Goal: Task Accomplishment & Management: Use online tool/utility

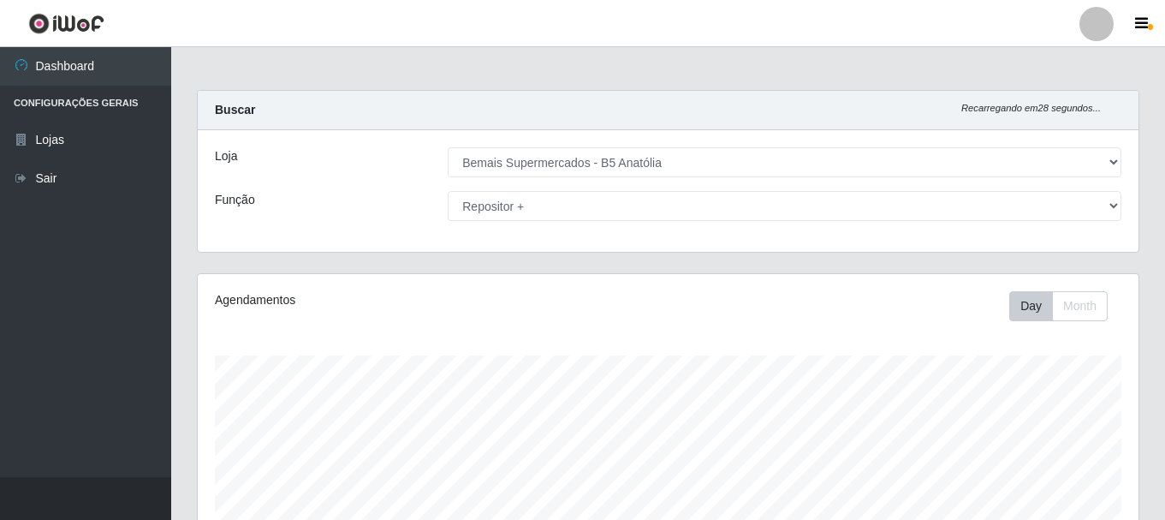
select select "405"
click at [448, 191] on select "[Selecione...] ASG ASG + ASG ++ Auxiliar de Estacionamento Auxiliar de Estacion…" at bounding box center [785, 206] width 674 height 30
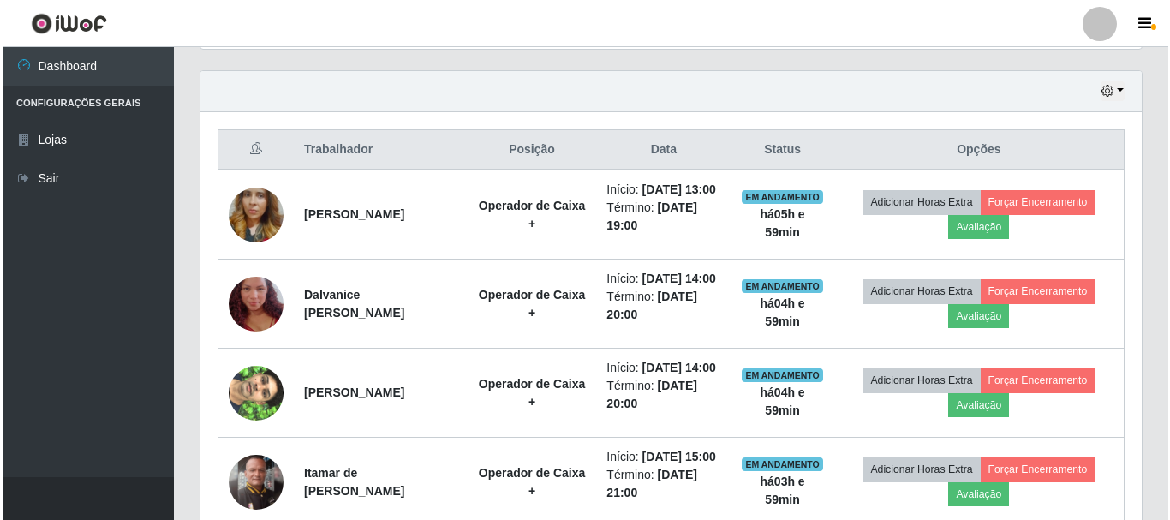
scroll to position [599, 0]
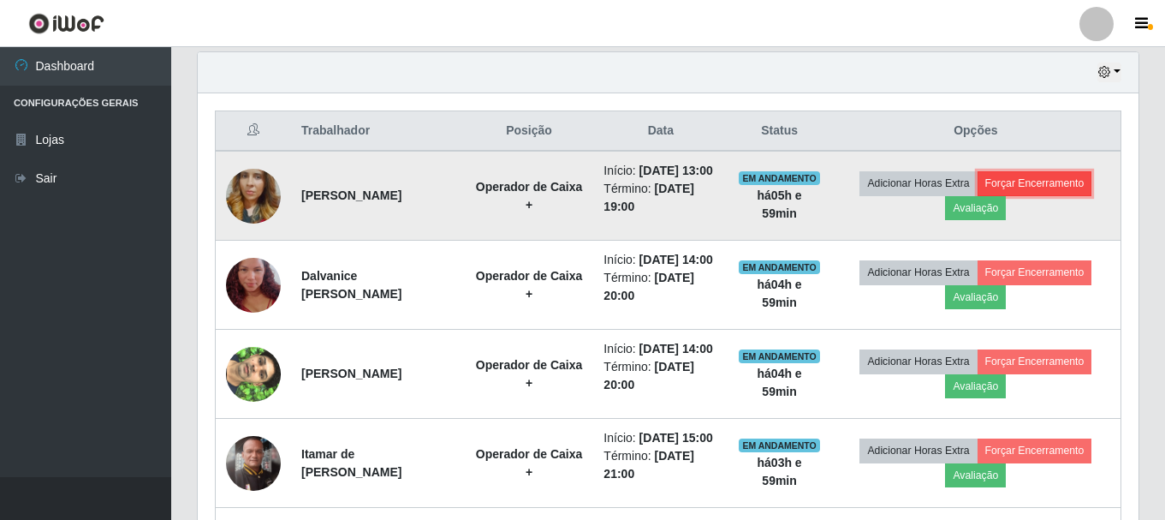
click at [1018, 195] on button "Forçar Encerramento" at bounding box center [1035, 183] width 115 height 24
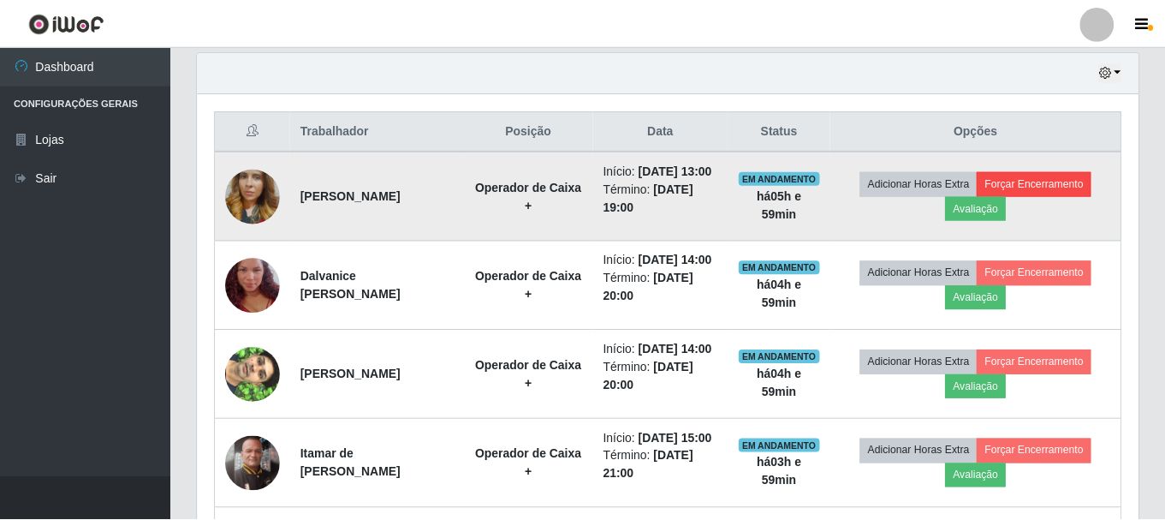
scroll to position [355, 932]
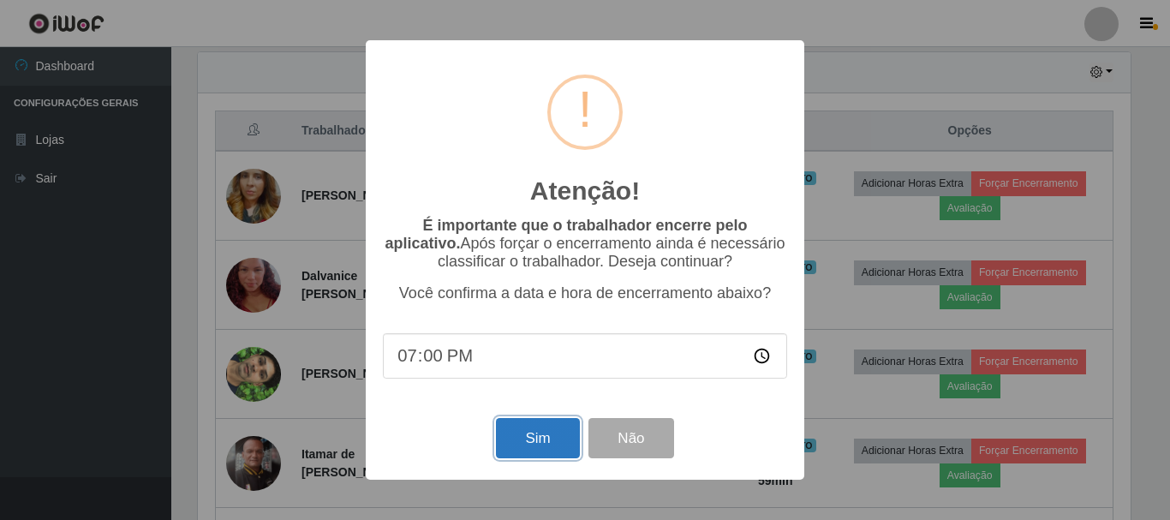
click at [536, 450] on button "Sim" at bounding box center [537, 438] width 83 height 40
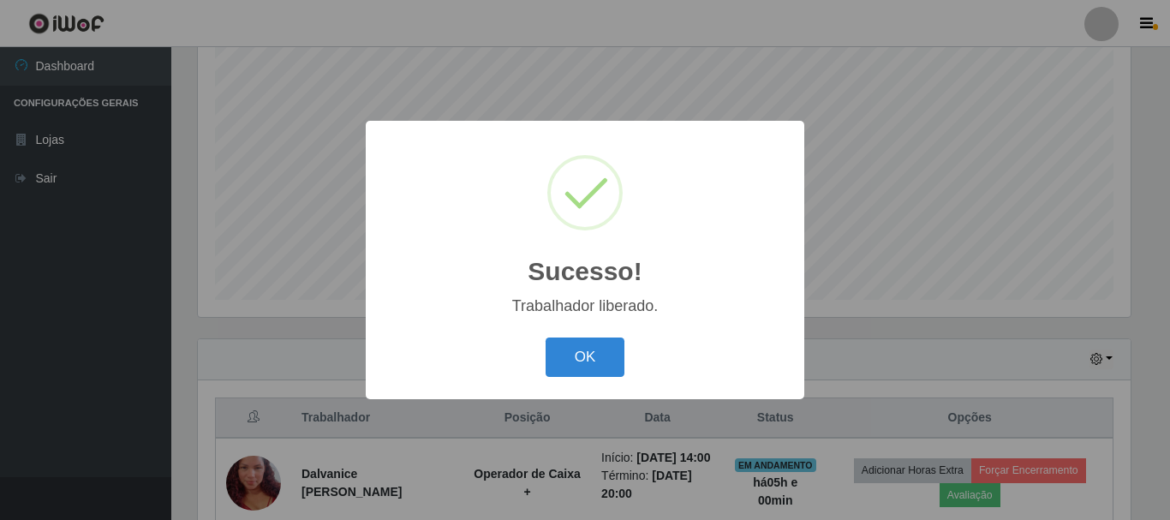
click at [597, 328] on div "Sucesso! × Trabalhador liberado. OK Cancel" at bounding box center [585, 259] width 438 height 277
click at [598, 341] on button "OK" at bounding box center [585, 357] width 80 height 40
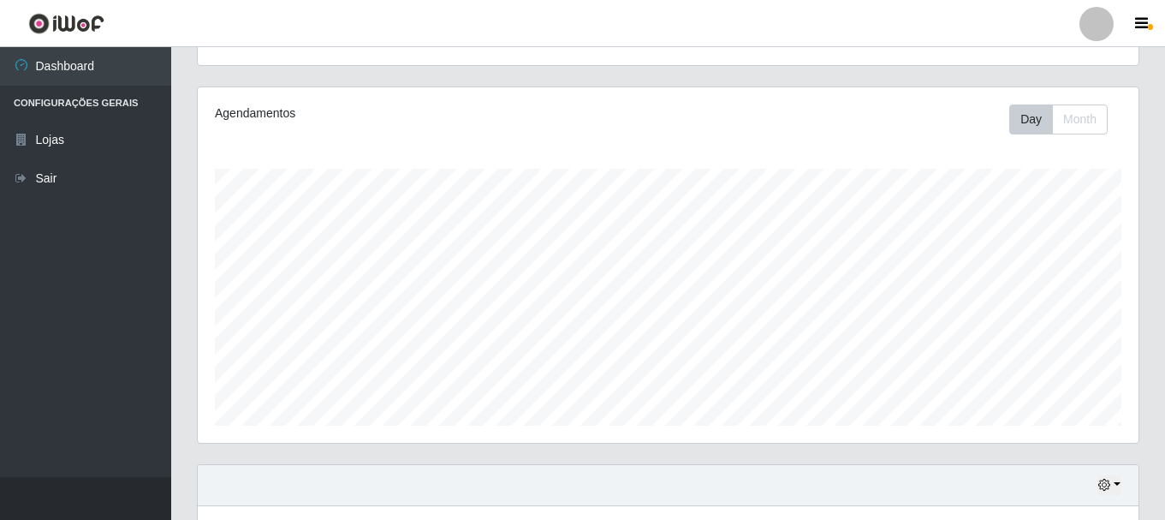
scroll to position [0, 0]
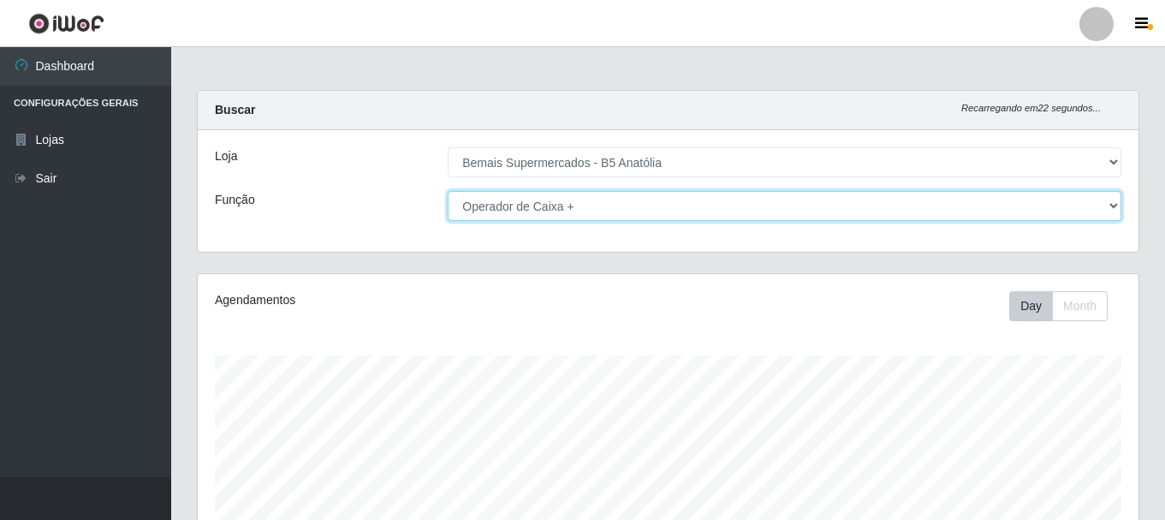
click at [628, 202] on select "[Selecione...] ASG ASG + ASG ++ Auxiliar de Estacionamento Auxiliar de Estacion…" at bounding box center [785, 206] width 674 height 30
select select "70"
click at [448, 191] on select "[Selecione...] ASG ASG + ASG ++ Auxiliar de Estacionamento Auxiliar de Estacion…" at bounding box center [785, 206] width 674 height 30
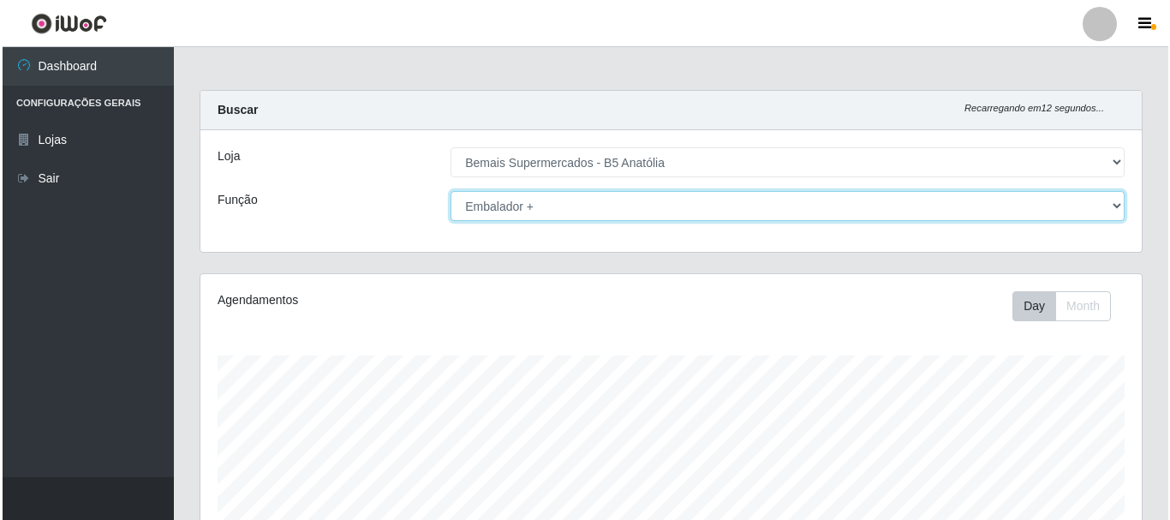
scroll to position [420, 0]
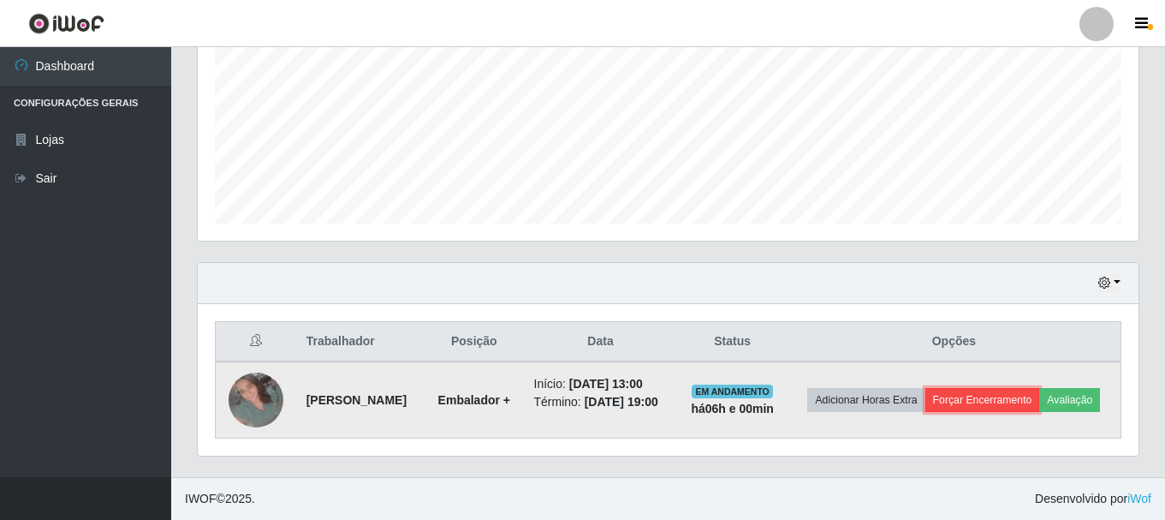
click at [1017, 388] on button "Forçar Encerramento" at bounding box center [983, 400] width 115 height 24
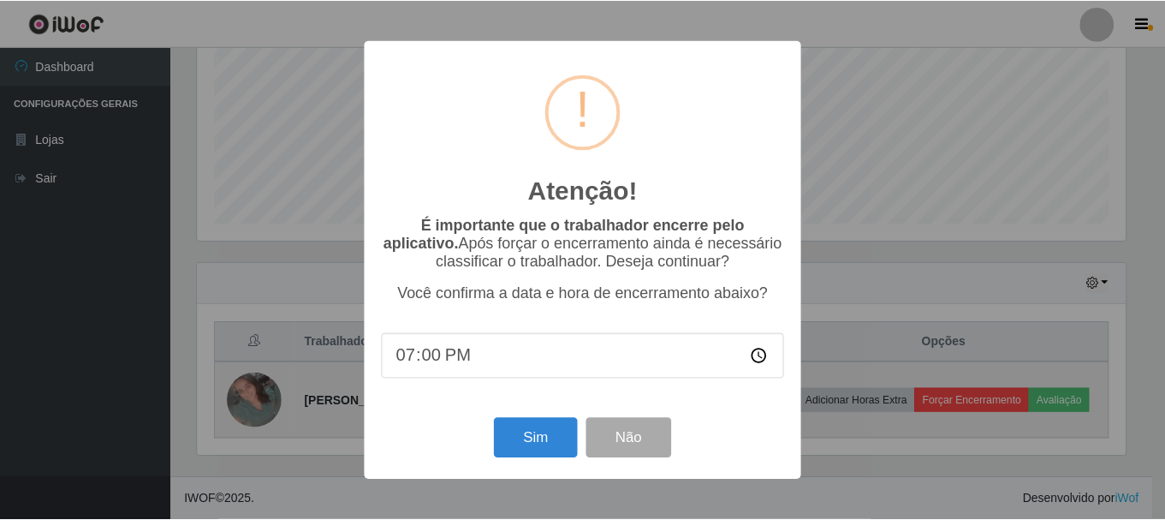
scroll to position [355, 932]
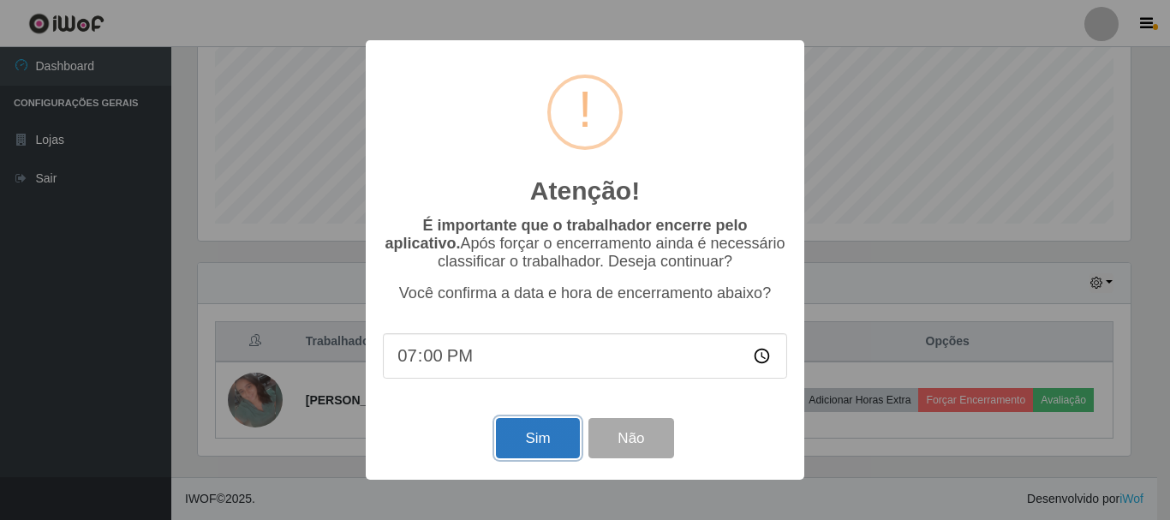
click at [524, 442] on button "Sim" at bounding box center [537, 438] width 83 height 40
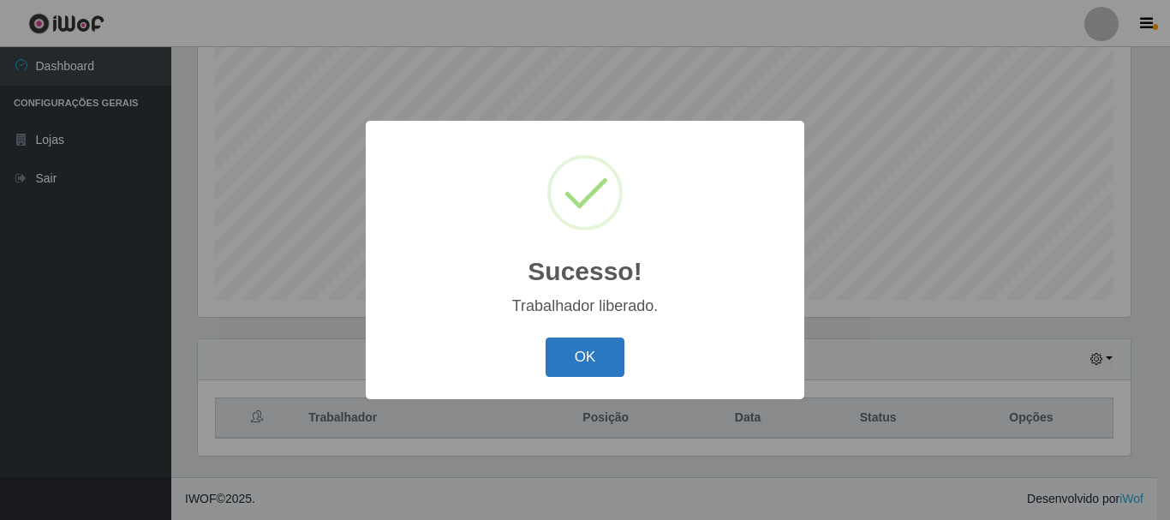
click at [597, 371] on button "OK" at bounding box center [585, 357] width 80 height 40
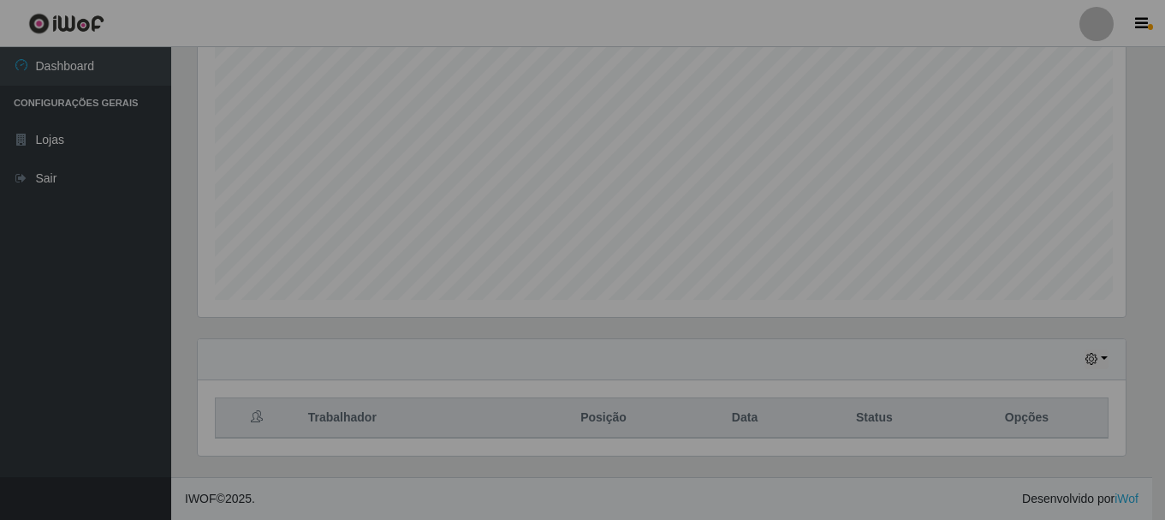
scroll to position [355, 941]
